Goal: Navigation & Orientation: Find specific page/section

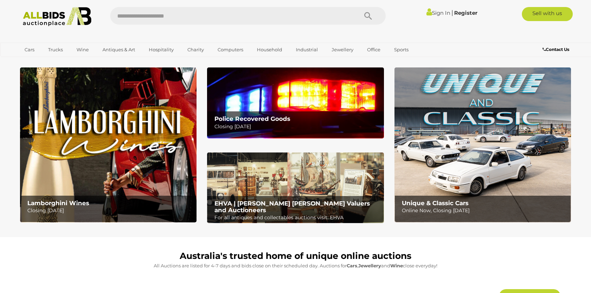
scroll to position [5, 0]
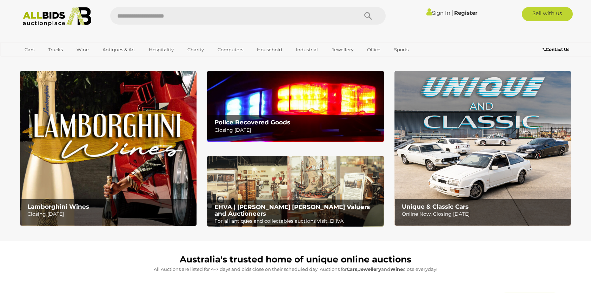
click at [488, 164] on img at bounding box center [483, 148] width 177 height 155
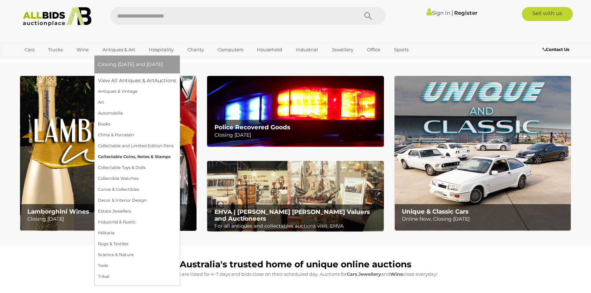
click at [119, 155] on link "Collectable Coins, Notes & Stamps" at bounding box center [137, 156] width 78 height 11
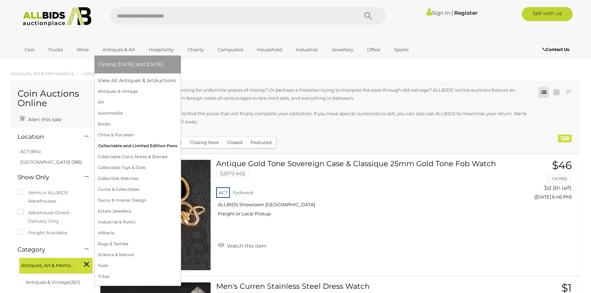
click at [116, 144] on link "Collectable and Limited Edition Pens" at bounding box center [137, 145] width 79 height 11
click at [117, 176] on link "Collectible Watches" at bounding box center [137, 178] width 78 height 11
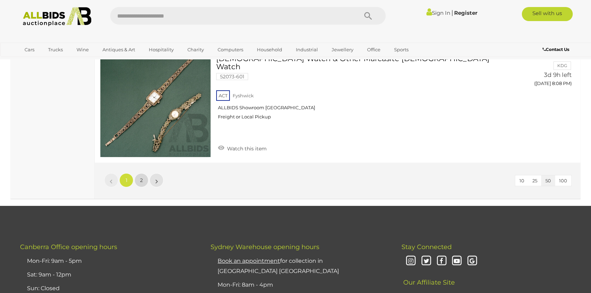
click at [143, 177] on span "2" at bounding box center [141, 180] width 3 height 6
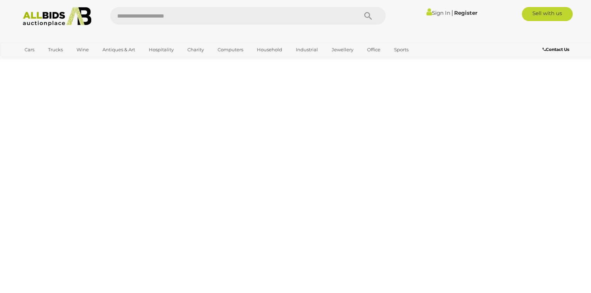
scroll to position [34, 0]
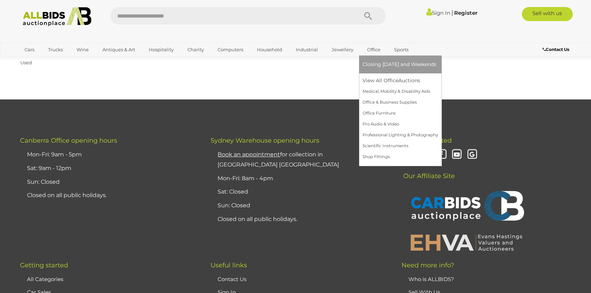
scroll to position [568, 0]
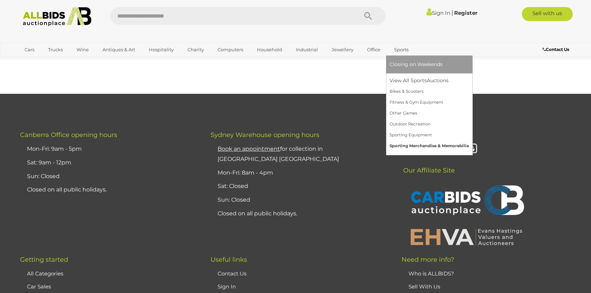
click at [410, 147] on link "Sporting Merchandise & Memorabilia" at bounding box center [429, 145] width 79 height 11
